Goal: Task Accomplishment & Management: Complete application form

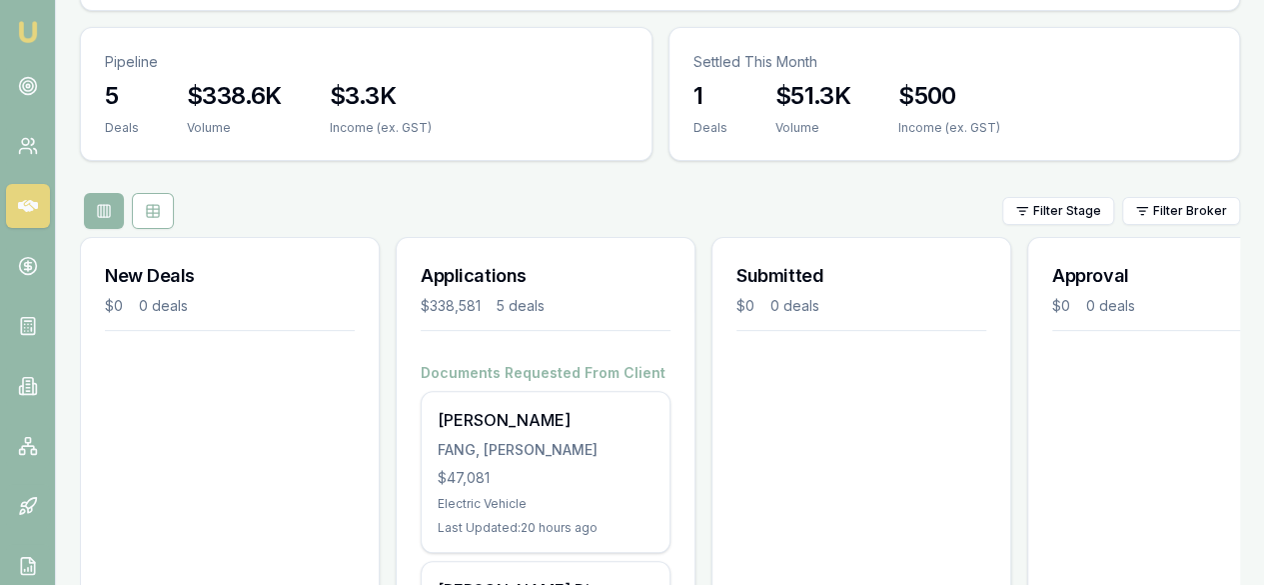
scroll to position [200, 0]
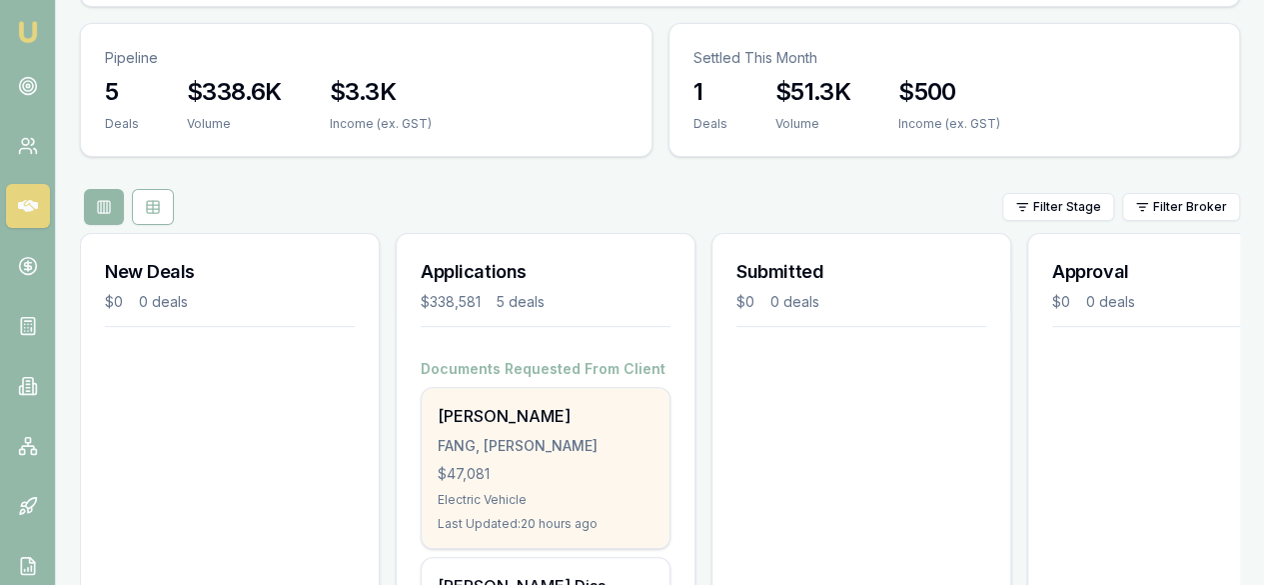
click at [474, 436] on div "FANG, HSI-CHEN" at bounding box center [546, 446] width 216 height 20
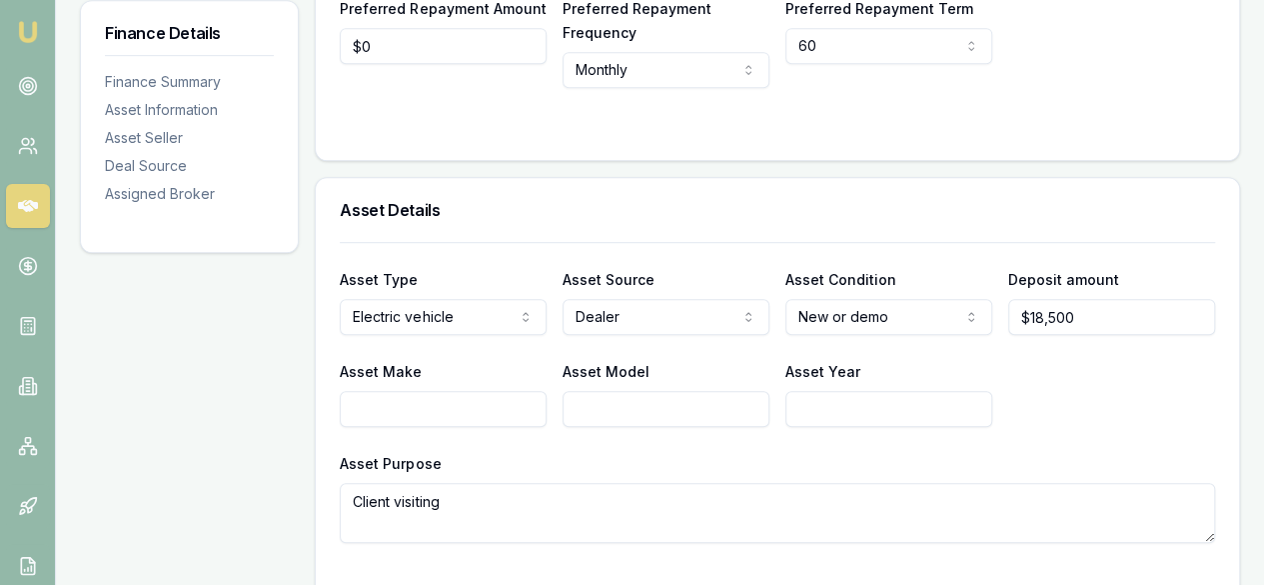
scroll to position [158, 0]
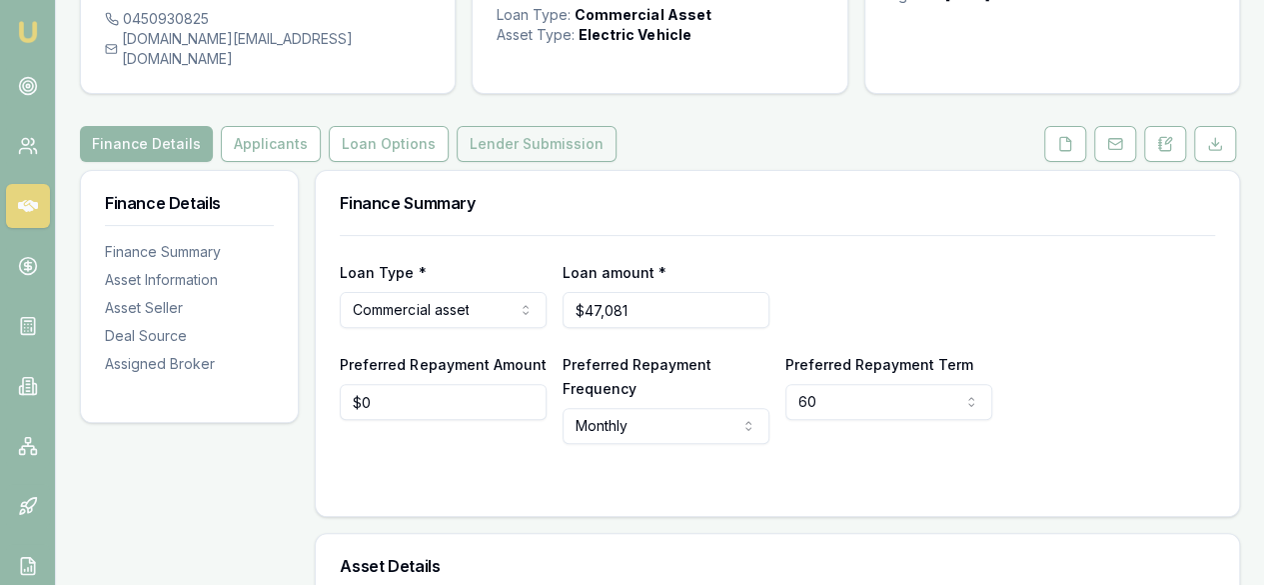
click at [550, 126] on button "Lender Submission" at bounding box center [537, 144] width 160 height 36
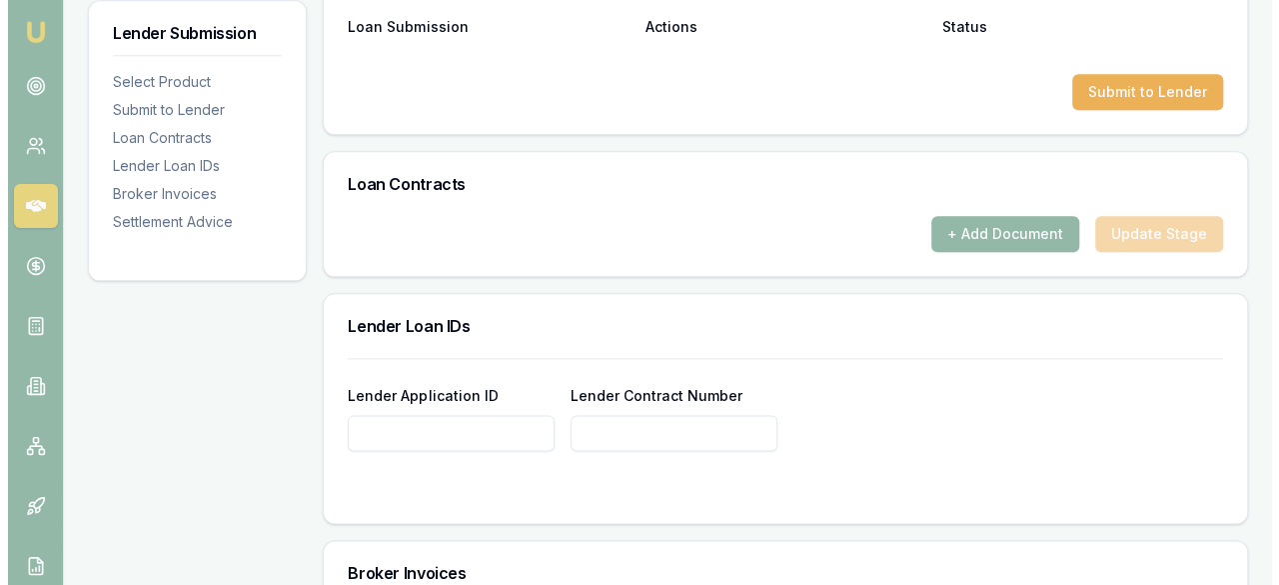
scroll to position [899, 0]
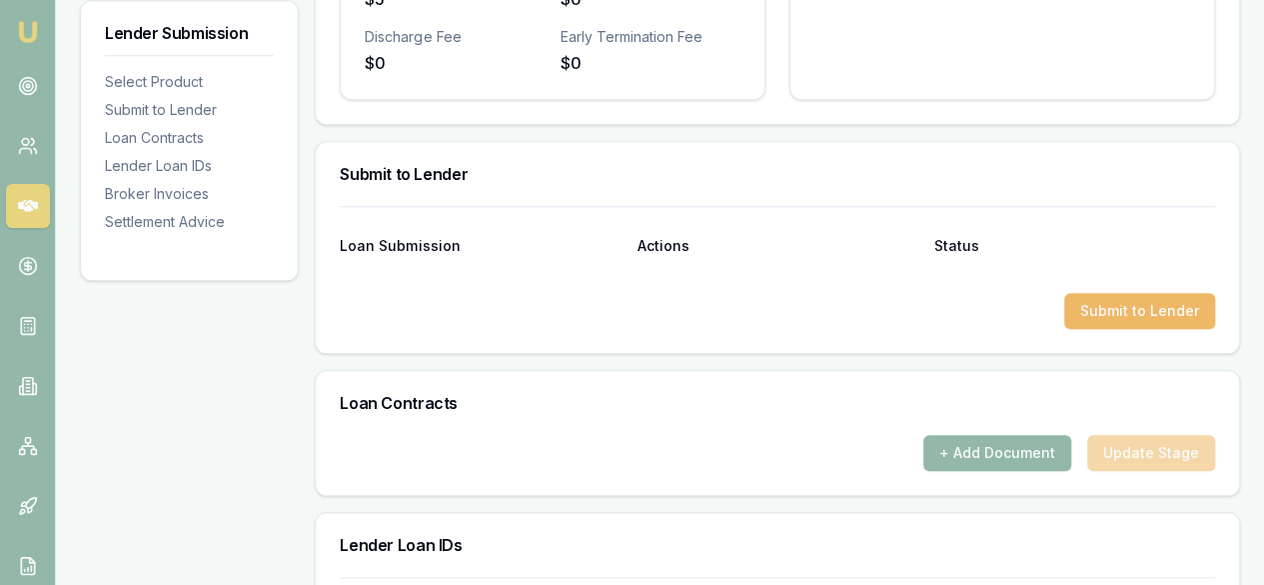
click at [1160, 293] on button "Submit to Lender" at bounding box center [1139, 311] width 151 height 36
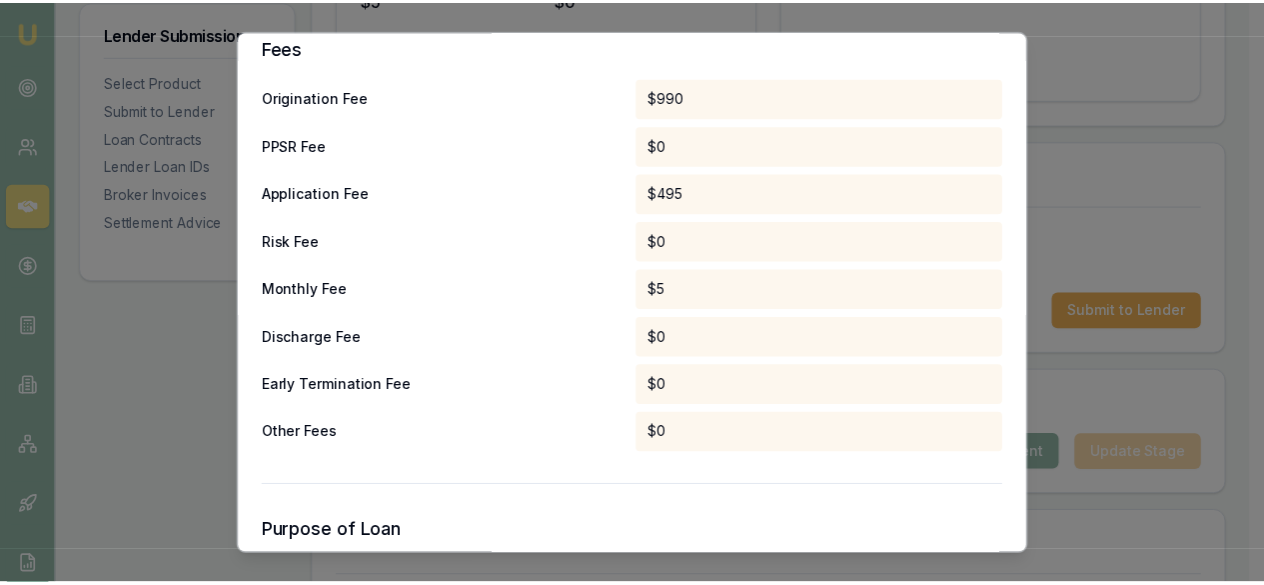
scroll to position [1227, 0]
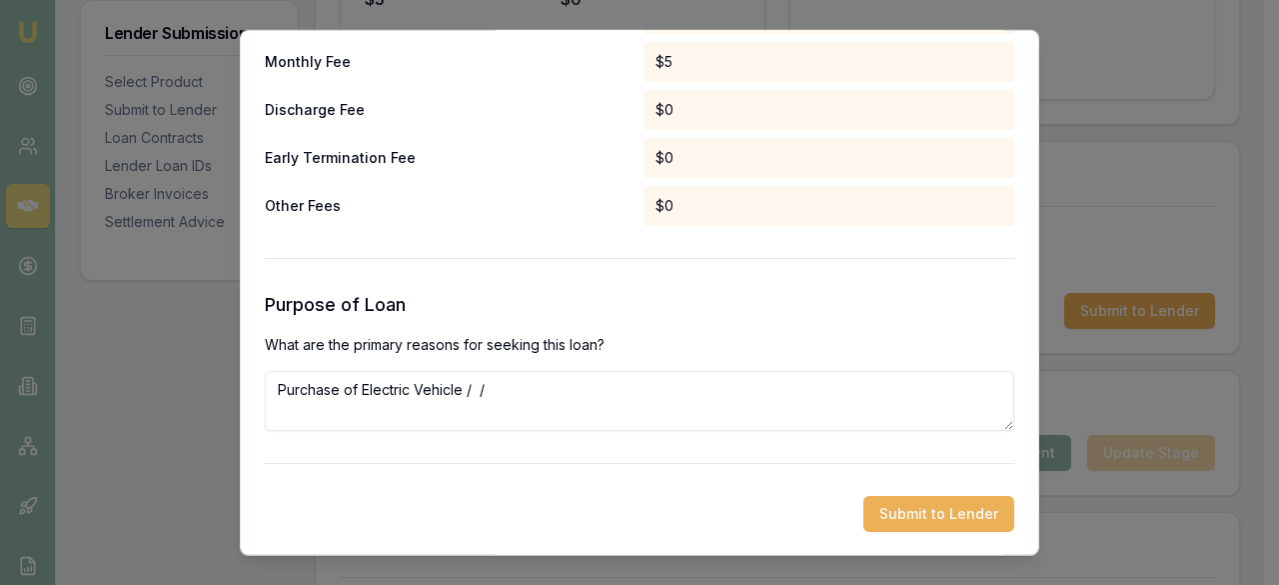
click at [535, 394] on textarea "Purchase of Electric Vehicle / /" at bounding box center [640, 400] width 750 height 60
click at [537, 390] on textarea "Purchase of Electric Vehicle / /" at bounding box center [640, 400] width 750 height 60
type textarea "Purchase of Electric Vehicle / / customer visiting"
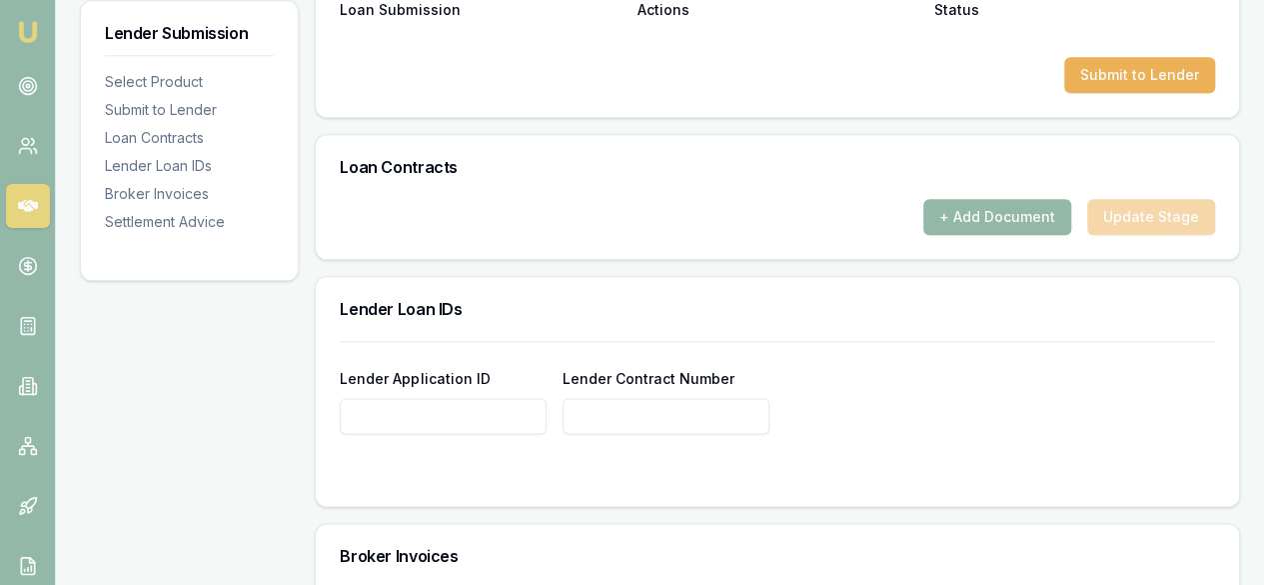
scroll to position [999, 0]
